Goal: Task Accomplishment & Management: Use online tool/utility

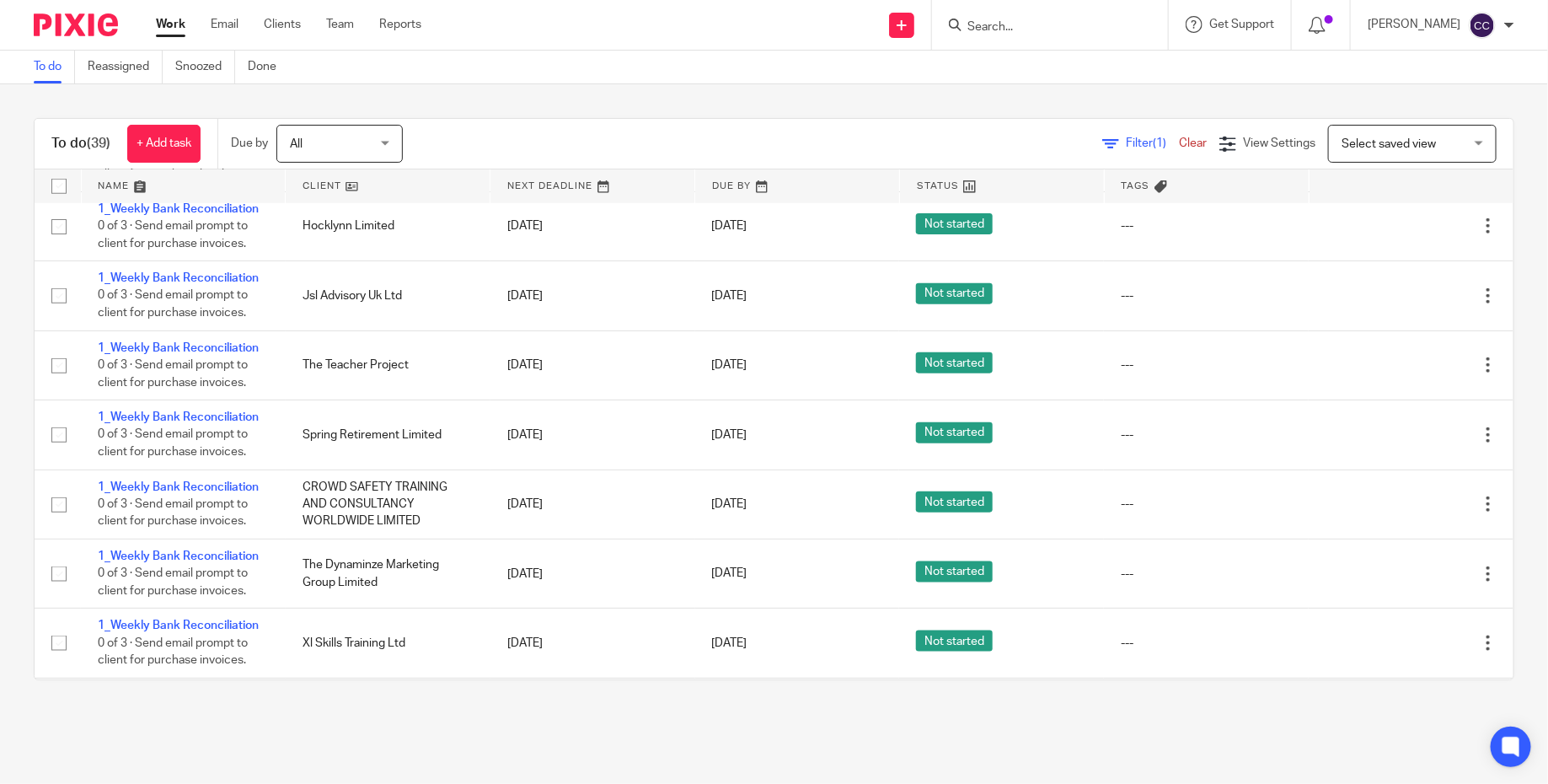
scroll to position [822, 0]
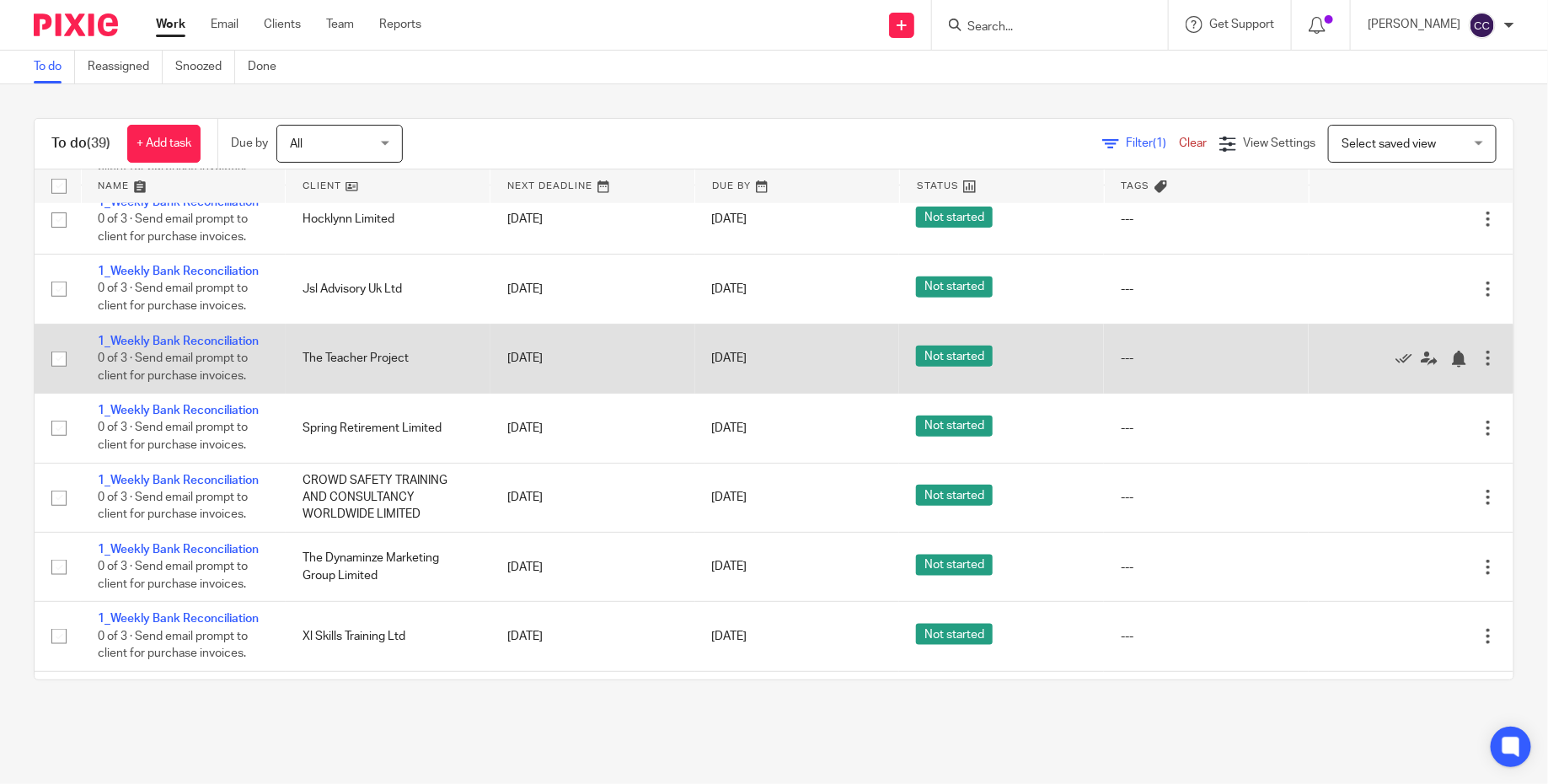
click at [1489, 366] on div at bounding box center [1488, 357] width 17 height 17
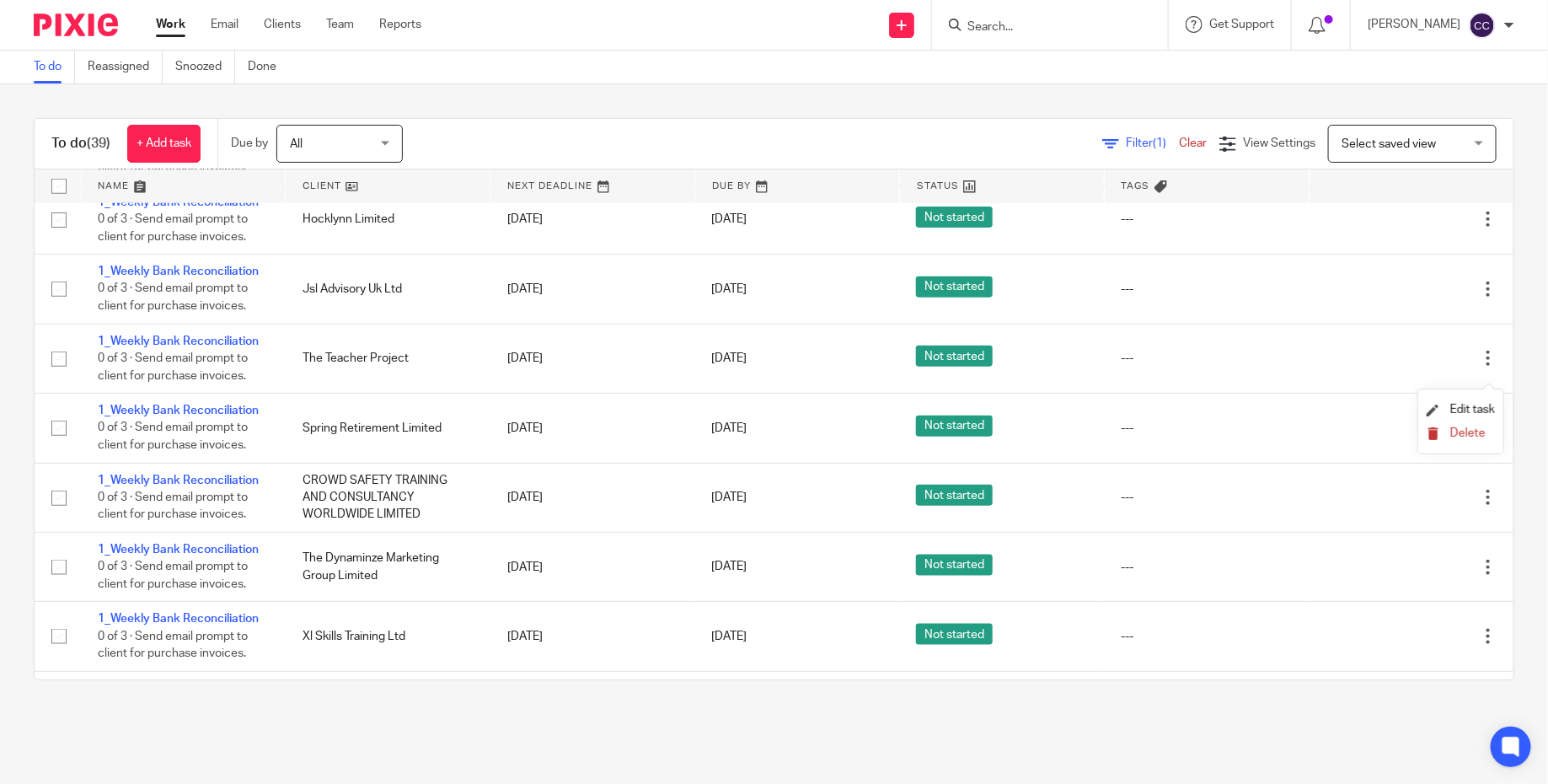
click at [1463, 438] on span "Delete" at bounding box center [1469, 433] width 35 height 12
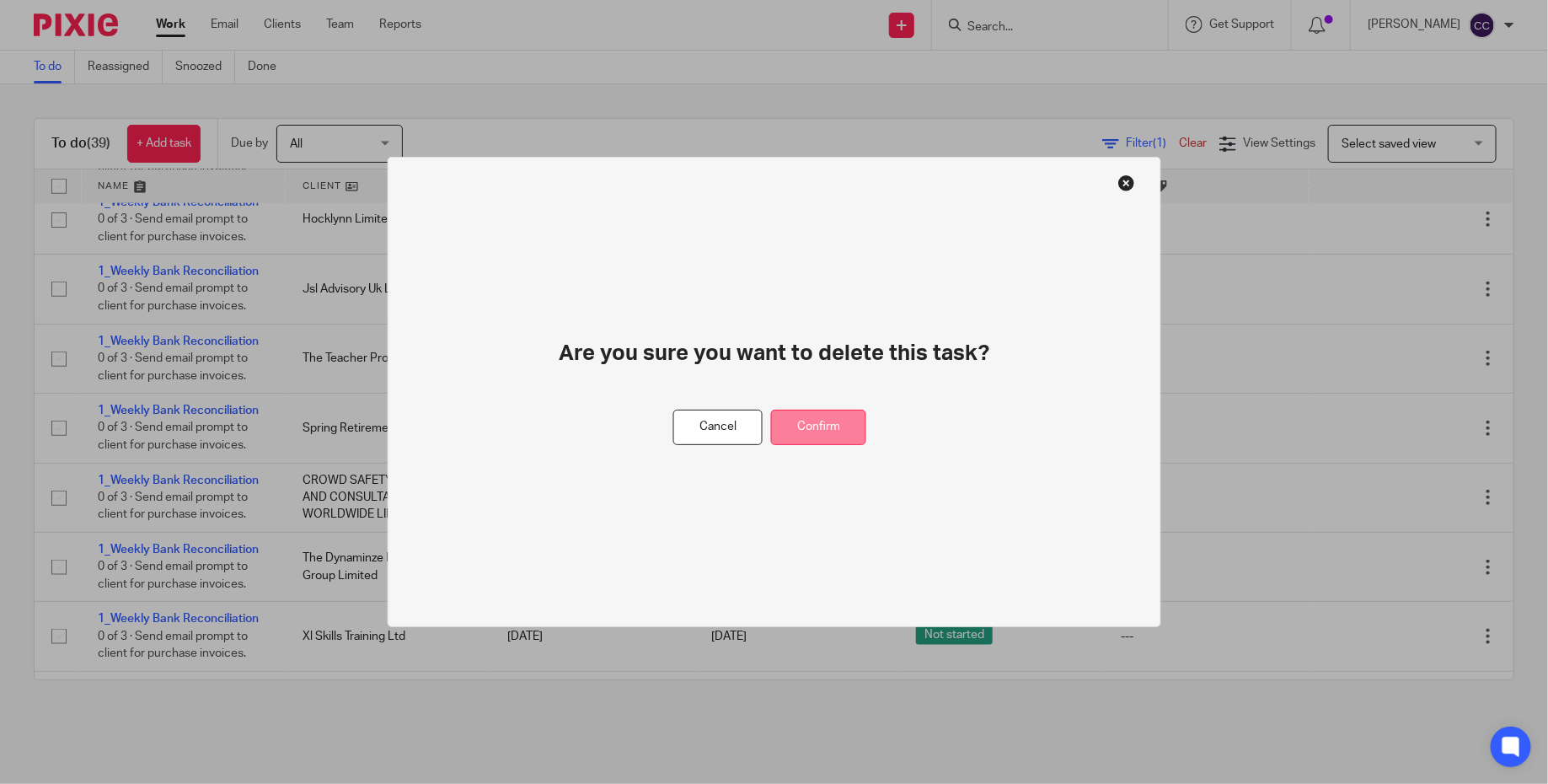
click at [841, 433] on button "Confirm" at bounding box center [819, 427] width 95 height 36
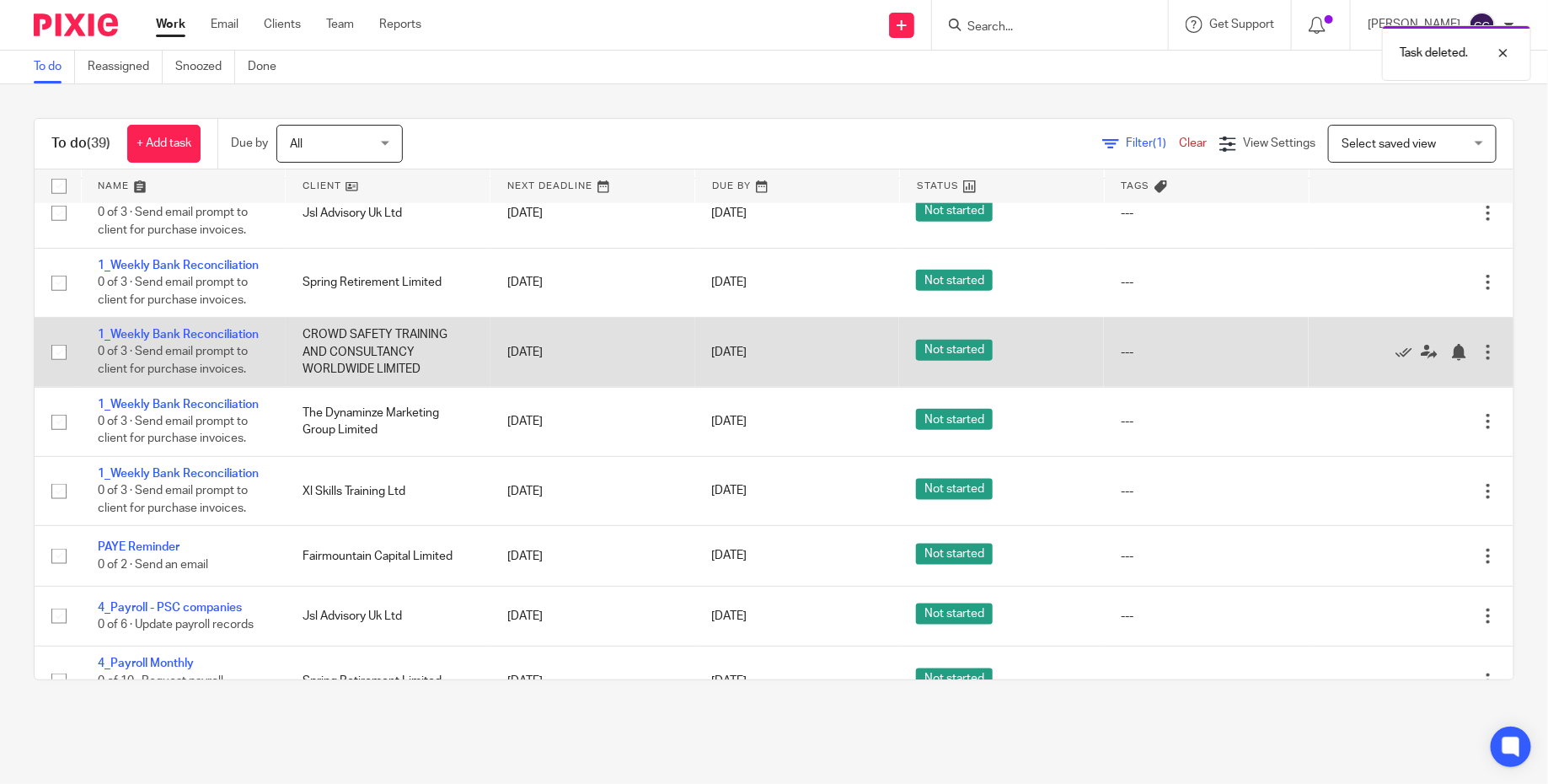
scroll to position [1072, 0]
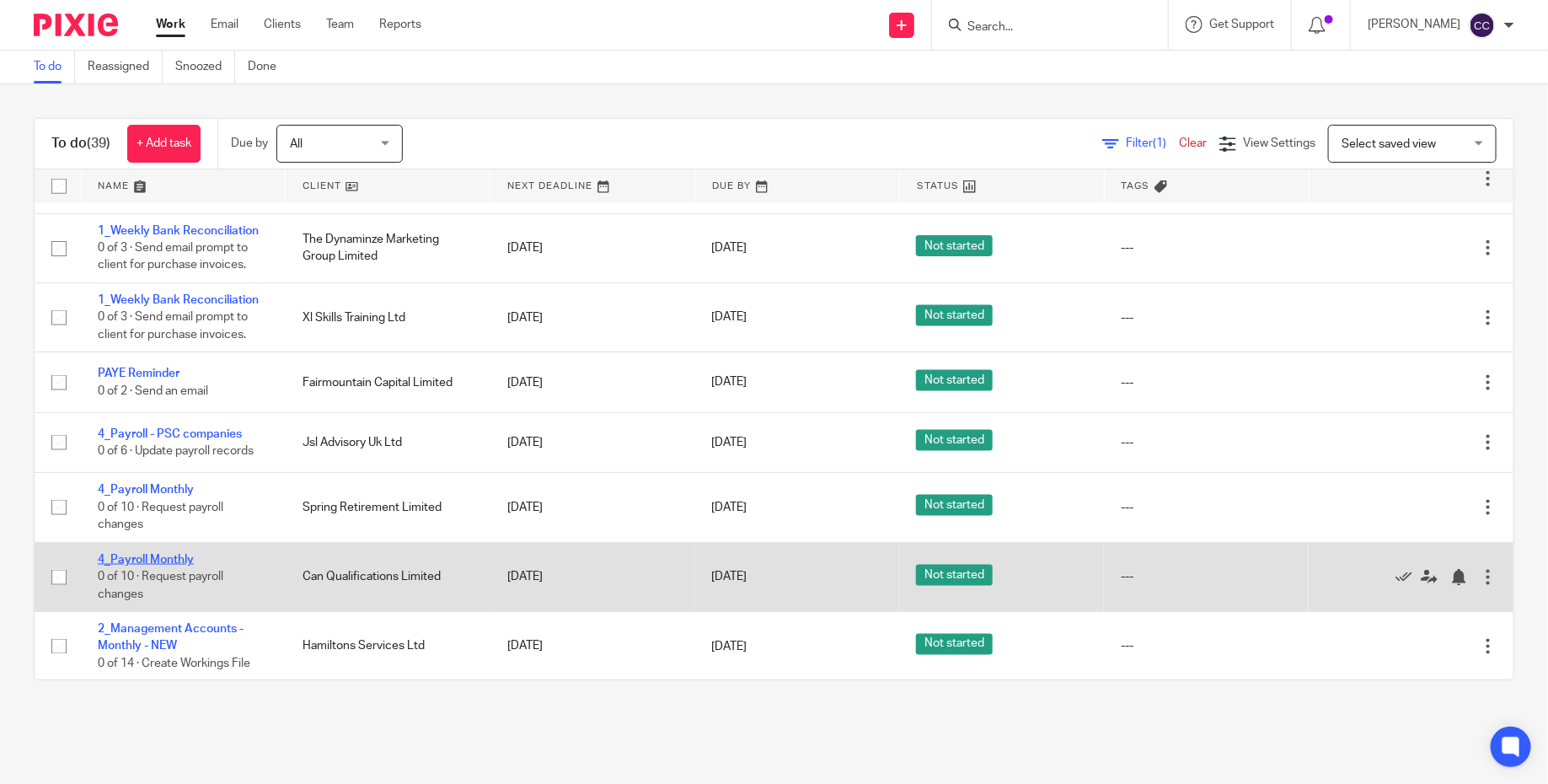
click at [163, 566] on link "4_Payroll Monthly" at bounding box center [146, 560] width 96 height 12
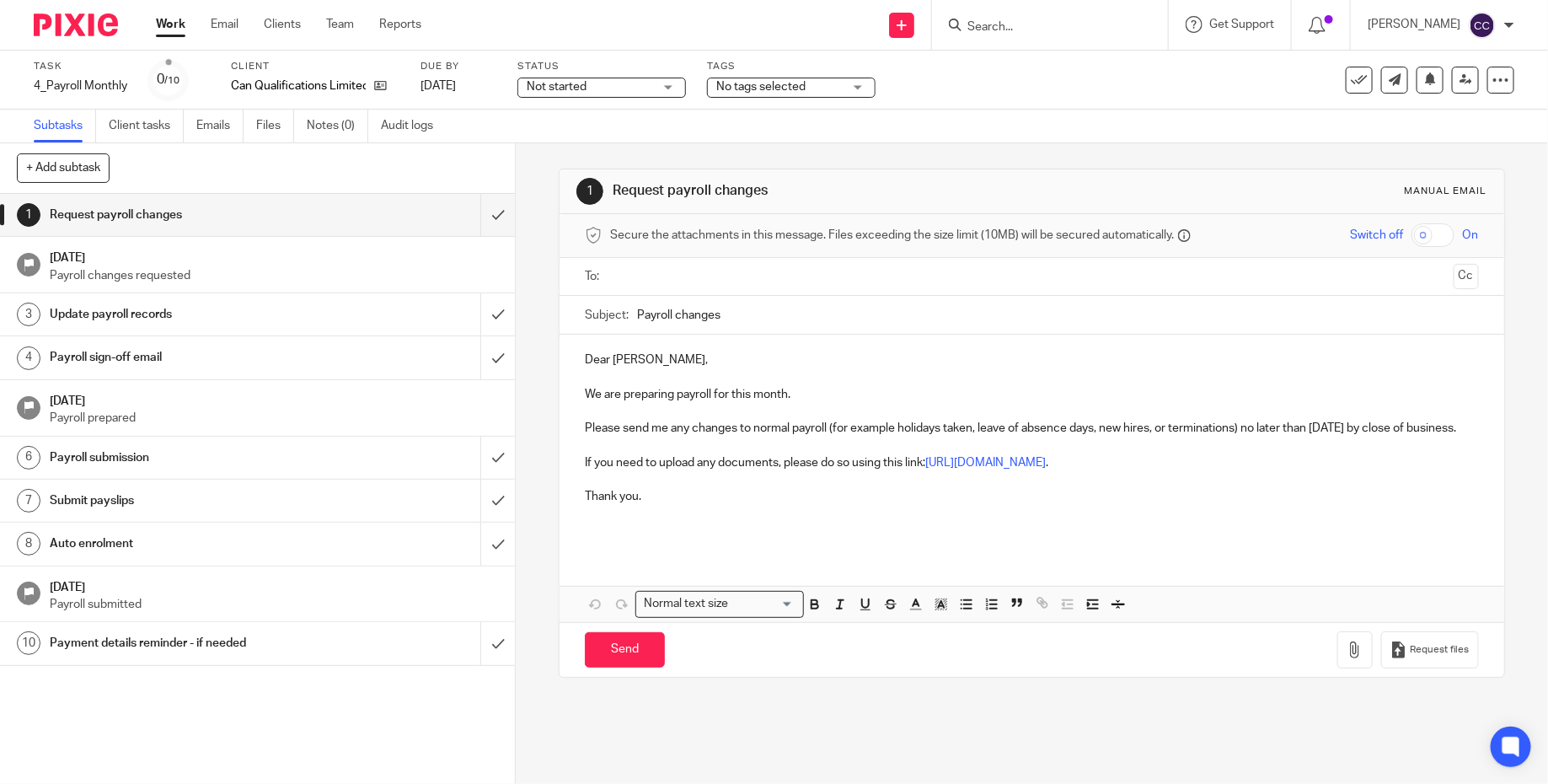
click at [918, 540] on p at bounding box center [1031, 523] width 894 height 34
click at [92, 24] on img at bounding box center [75, 24] width 84 height 23
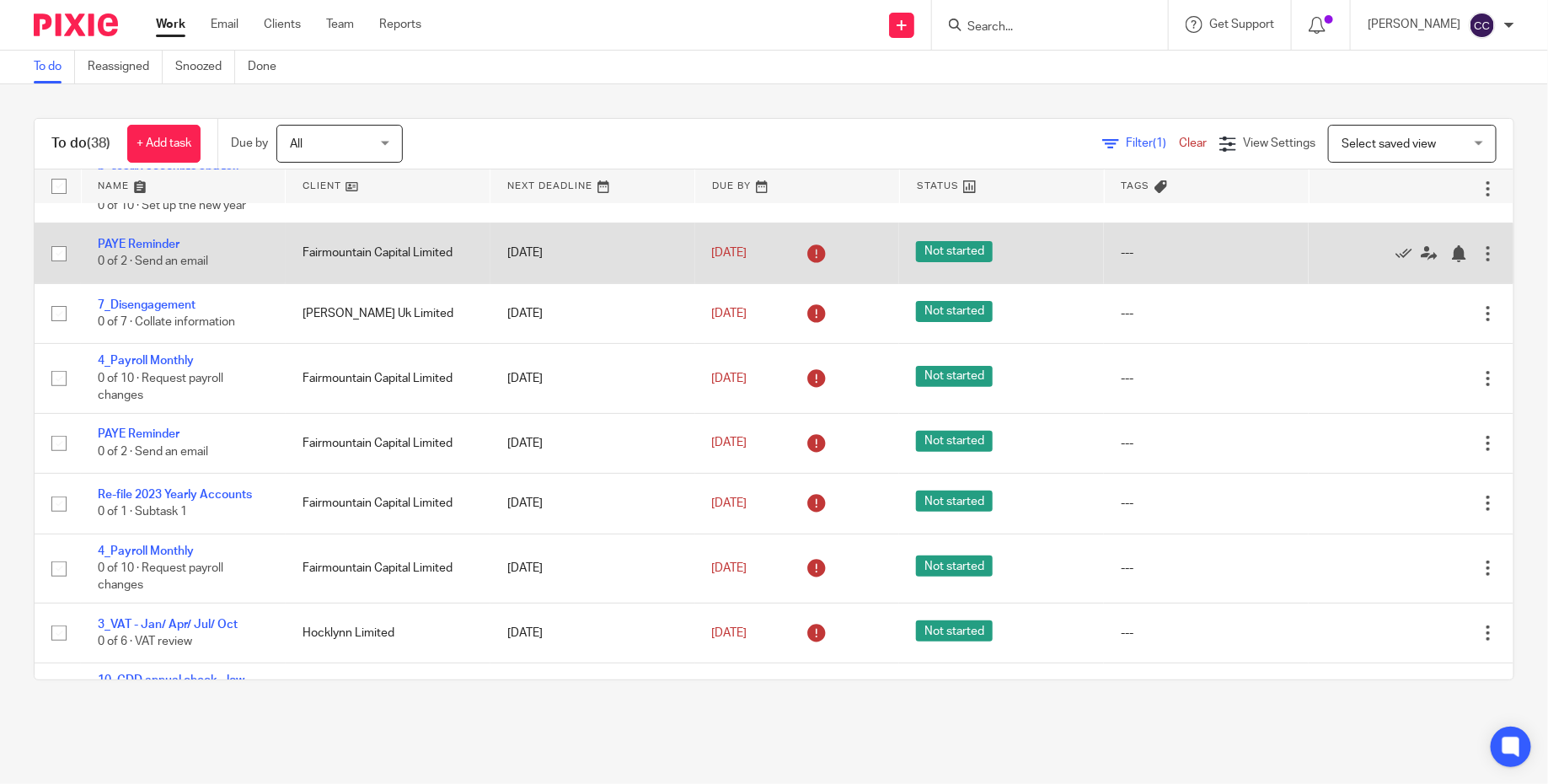
scroll to position [788, 0]
